Goal: Navigation & Orientation: Find specific page/section

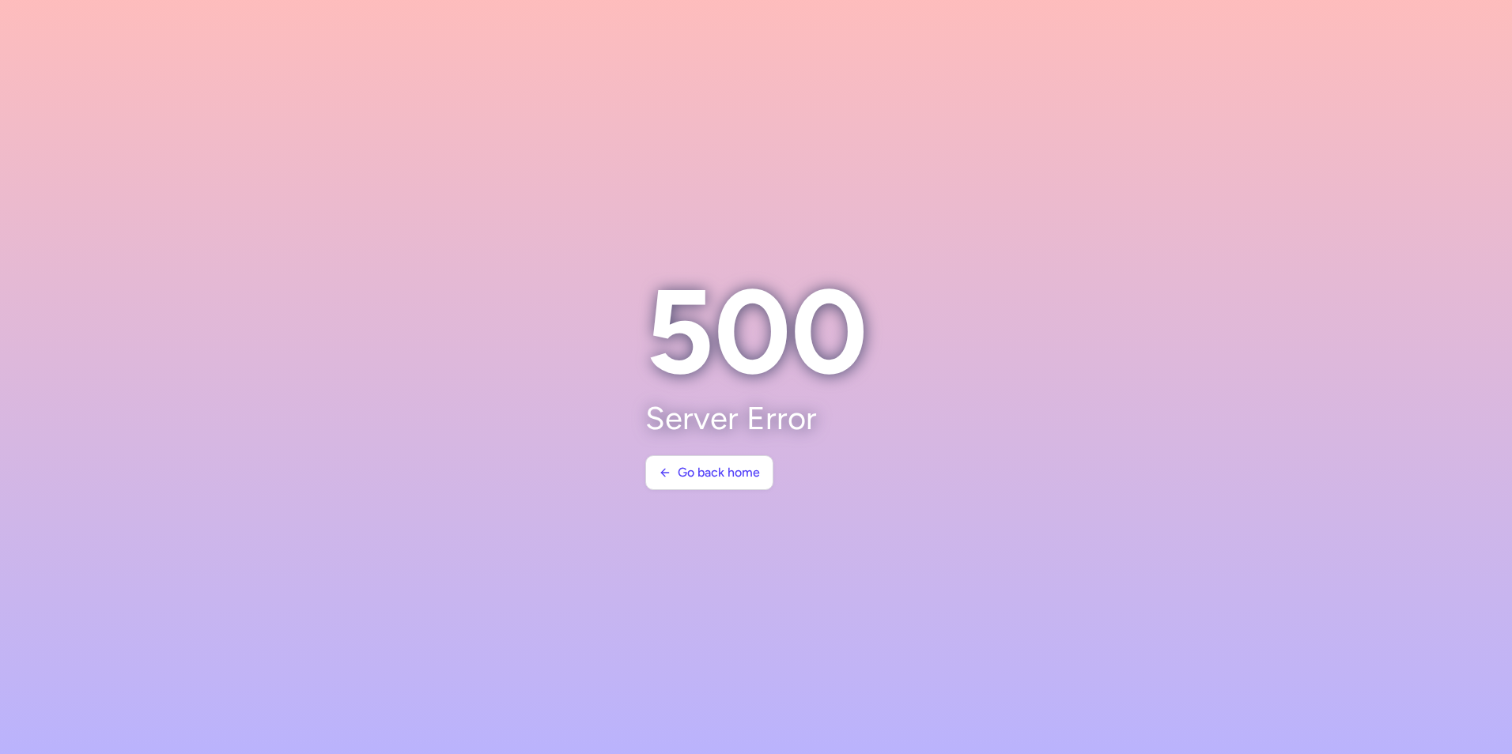
click at [727, 492] on section "500 Server Error Go back home" at bounding box center [756, 377] width 260 height 265
click at [728, 479] on span "Go back home" at bounding box center [719, 472] width 82 height 14
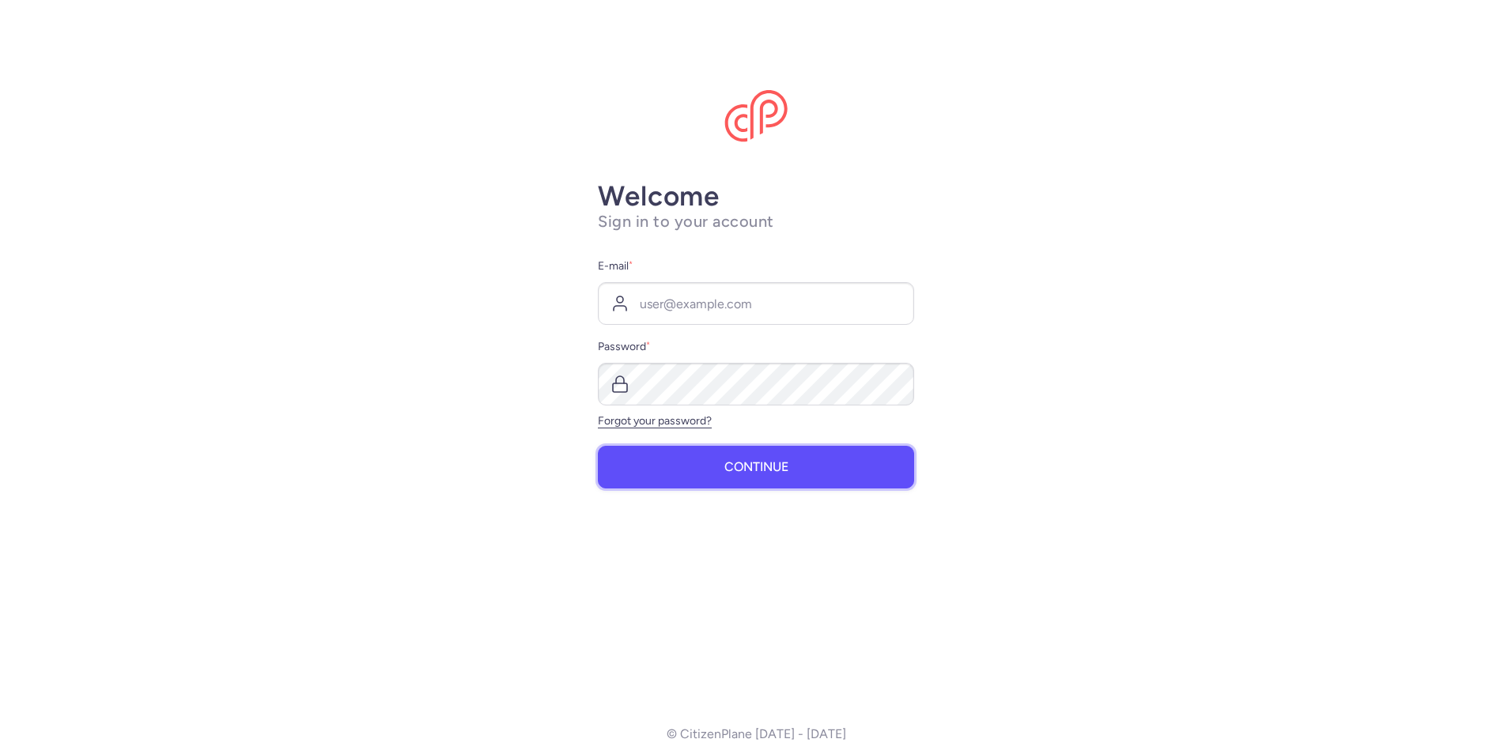
click at [728, 476] on button "Continue" at bounding box center [756, 467] width 316 height 43
type input "[PERSON_NAME][EMAIL_ADDRESS][PERSON_NAME][DOMAIN_NAME]"
click at [730, 466] on span "Continue" at bounding box center [756, 467] width 64 height 14
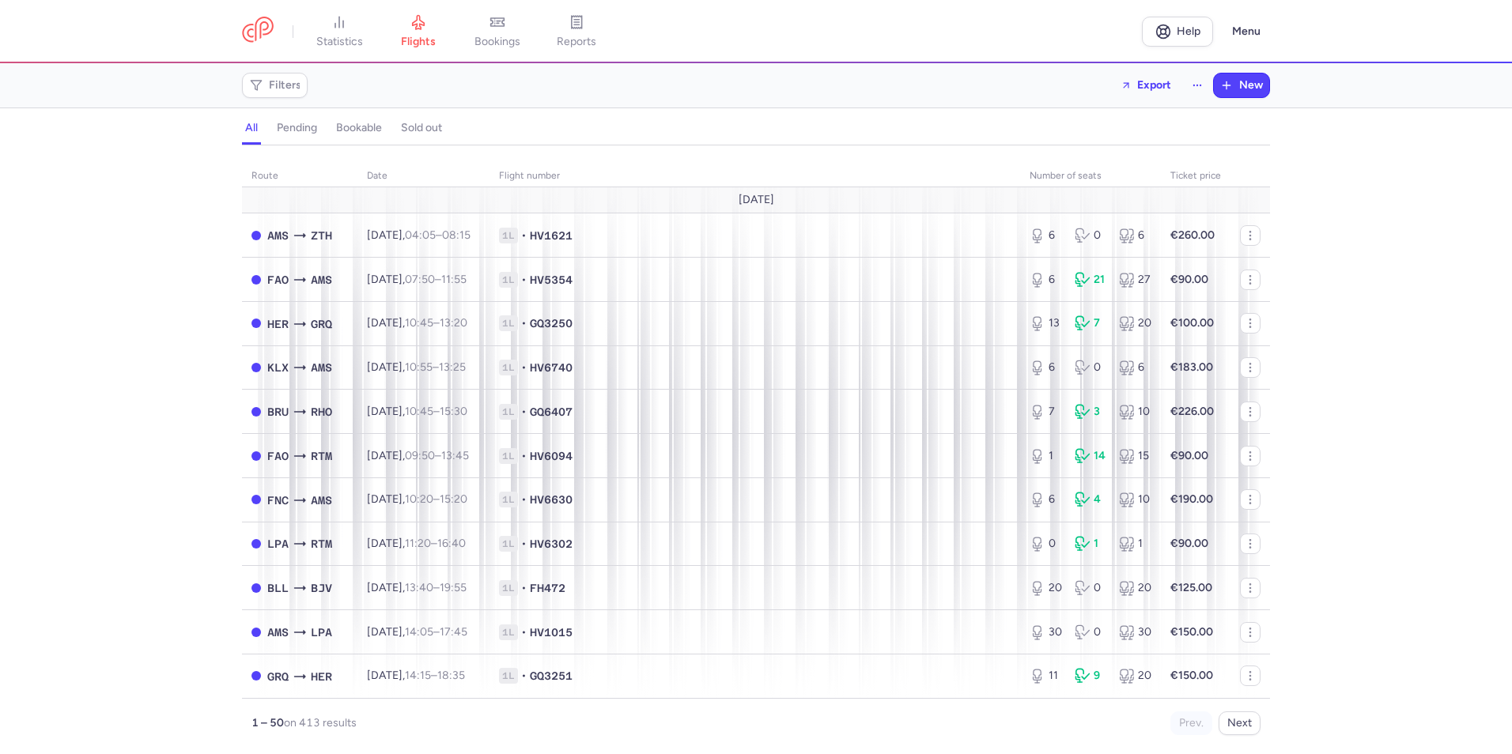
drag, startPoint x: 497, startPoint y: 25, endPoint x: 526, endPoint y: 32, distance: 29.2
click at [497, 25] on icon at bounding box center [497, 22] width 16 height 16
